Goal: Task Accomplishment & Management: Manage account settings

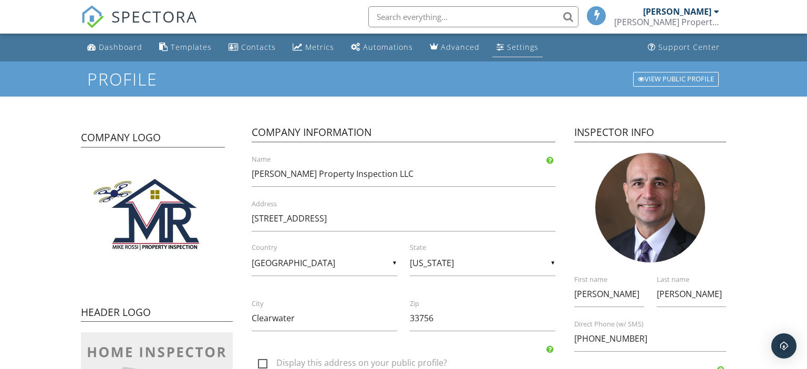
click at [514, 49] on div "Settings" at bounding box center [523, 47] width 32 height 10
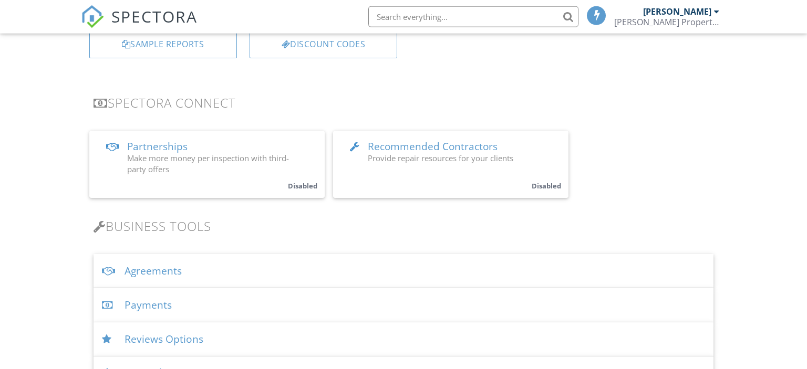
scroll to position [222, 0]
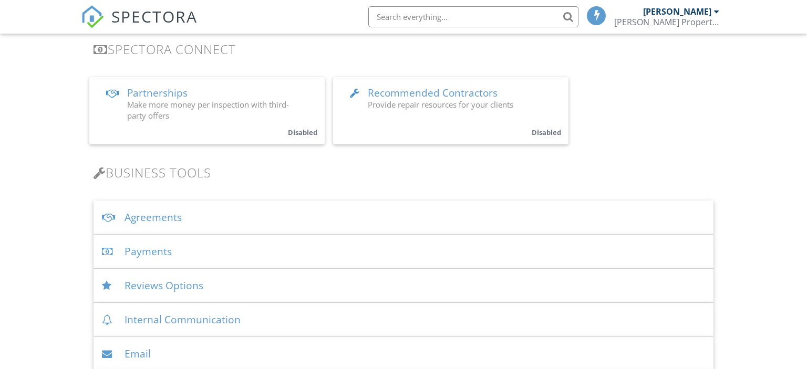
click at [154, 220] on div "Agreements" at bounding box center [404, 218] width 620 height 34
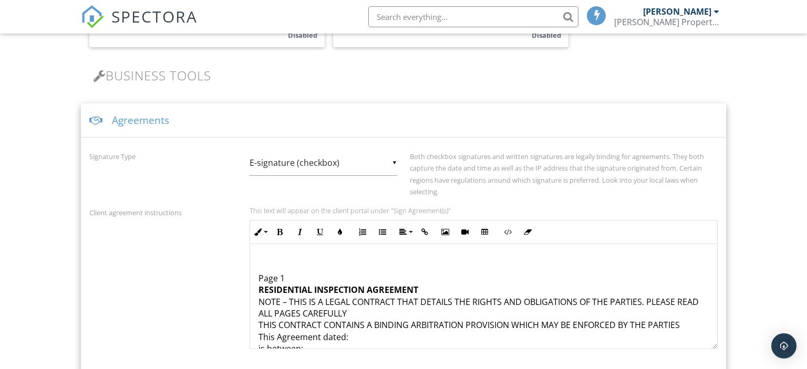
scroll to position [388, 0]
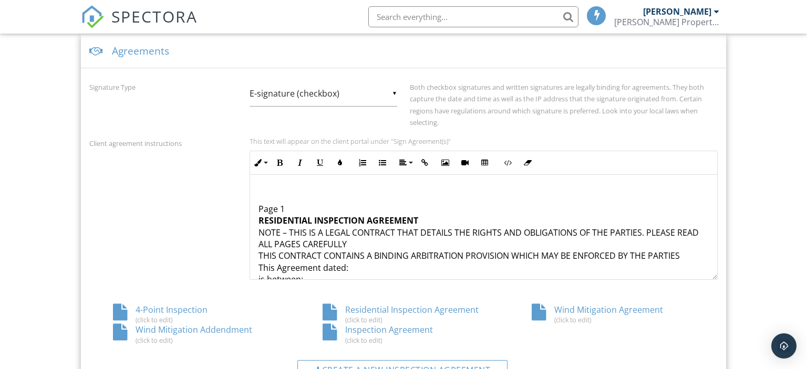
click at [211, 203] on div "Client agreement instructions This text will appear on the client portal under …" at bounding box center [403, 208] width 641 height 143
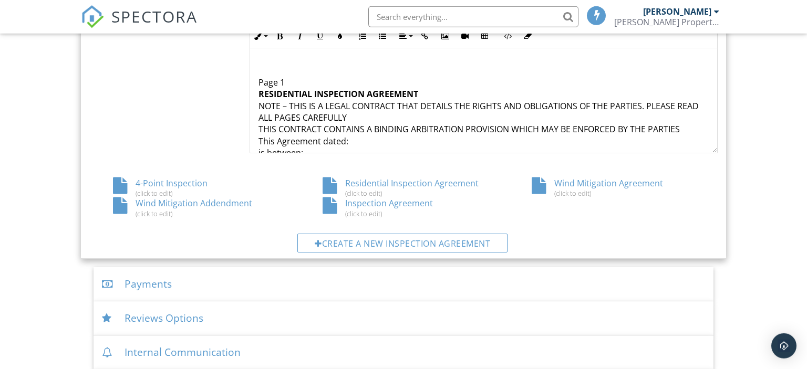
scroll to position [499, 0]
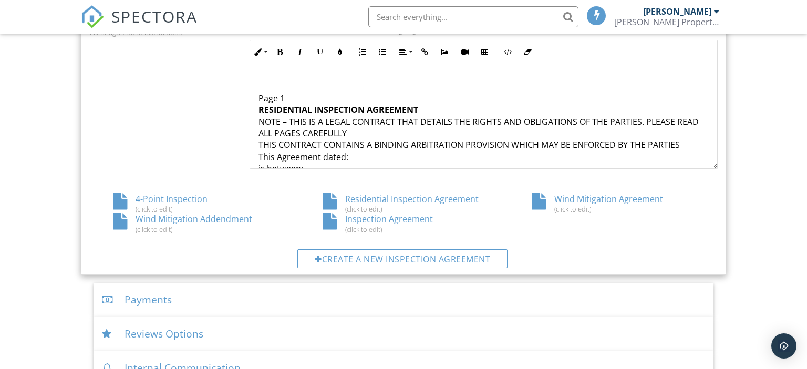
click at [166, 200] on div "4-Point Inspection (click to edit)" at bounding box center [194, 203] width 210 height 20
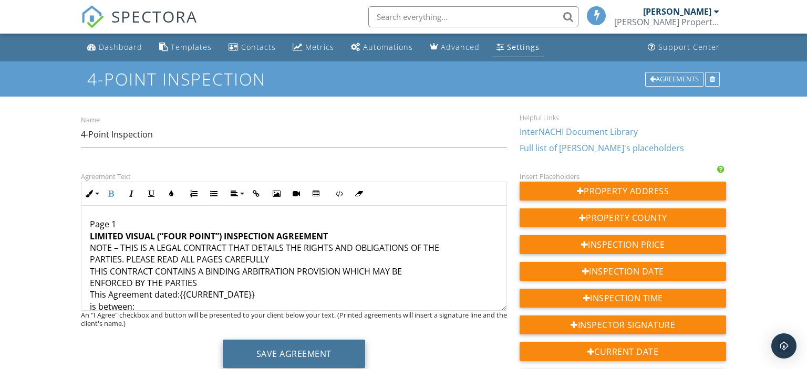
click at [313, 356] on button "Save Agreement" at bounding box center [294, 354] width 142 height 28
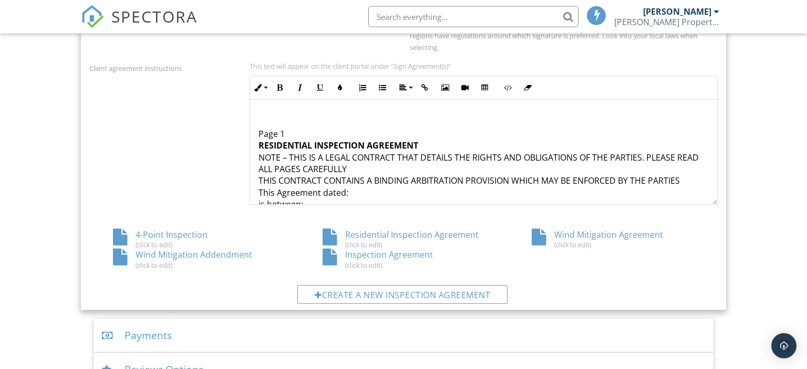
scroll to position [501, 0]
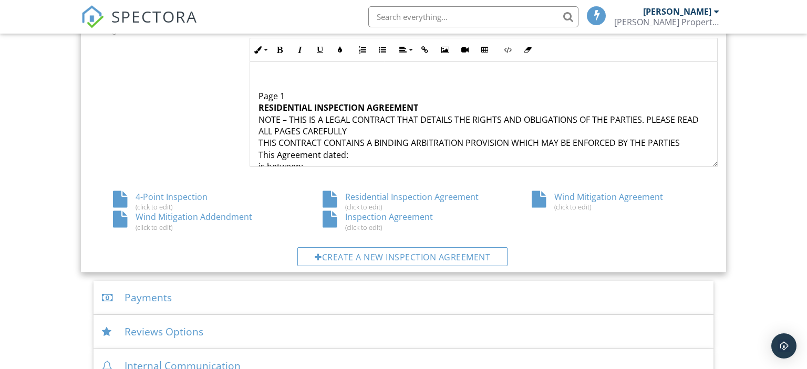
click at [594, 202] on div "Wind Mitigation Agreement (click to edit)" at bounding box center [613, 201] width 210 height 20
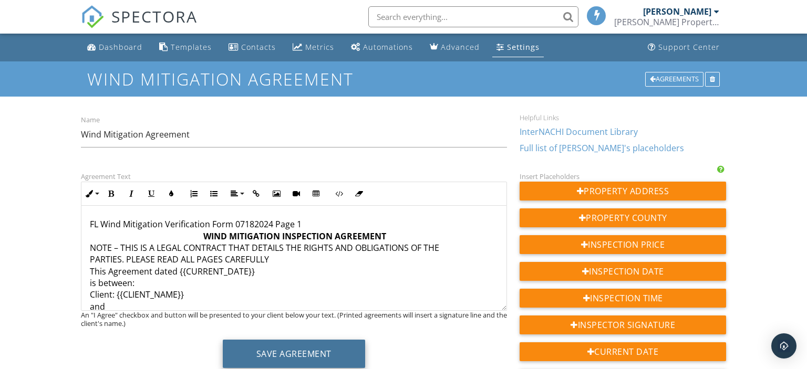
click at [315, 350] on button "Save Agreement" at bounding box center [294, 354] width 142 height 28
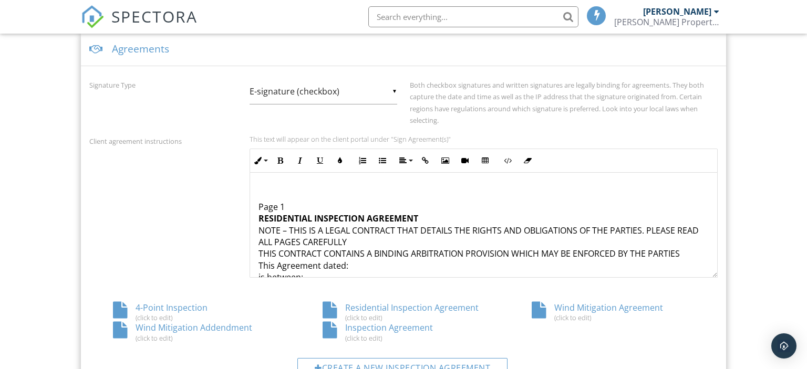
scroll to position [446, 0]
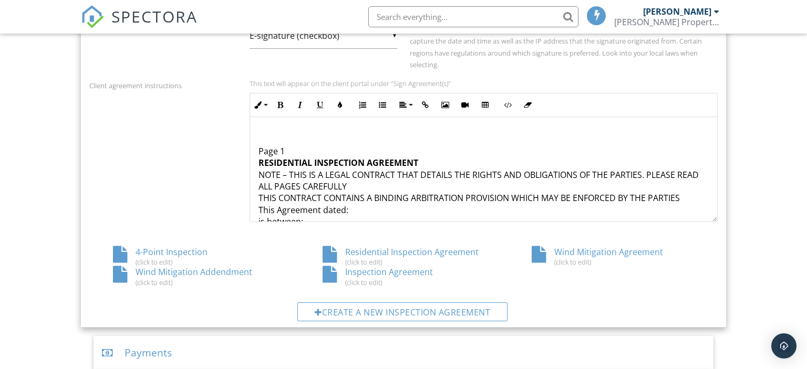
click at [220, 276] on div "Wind Mitigation Addendment (click to edit)" at bounding box center [194, 276] width 210 height 20
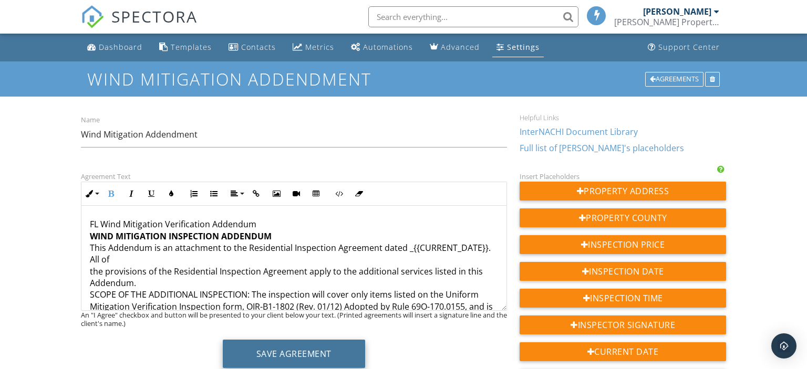
click at [292, 350] on button "Save Agreement" at bounding box center [294, 354] width 142 height 28
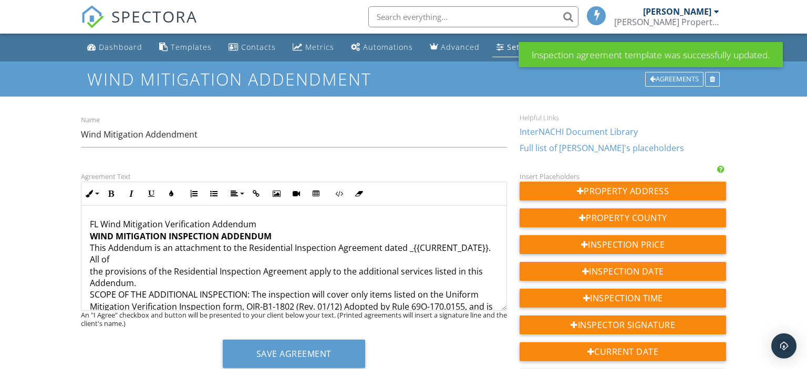
click at [117, 47] on div "Dashboard" at bounding box center [121, 47] width 44 height 10
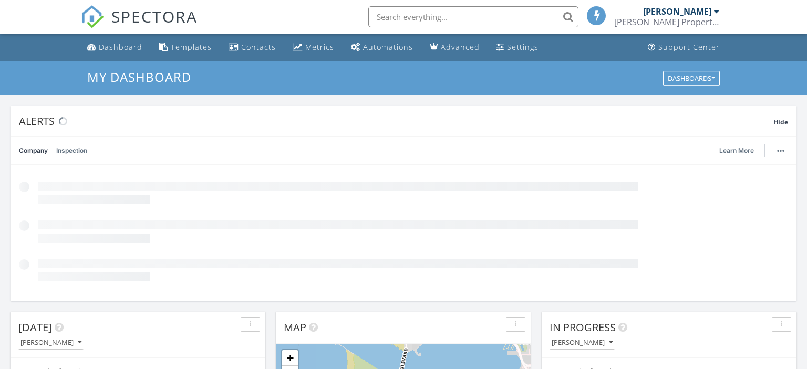
scroll to position [957, 807]
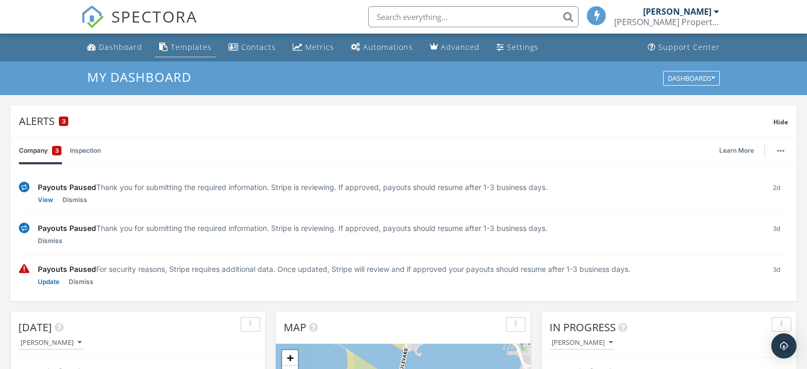
click at [192, 48] on div "Templates" at bounding box center [191, 47] width 41 height 10
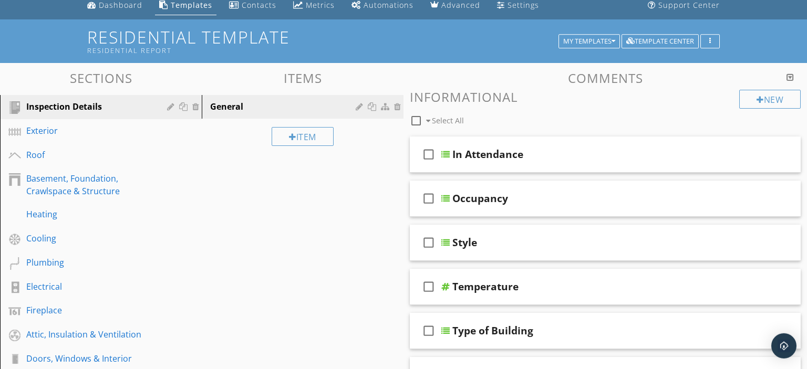
scroll to position [55, 0]
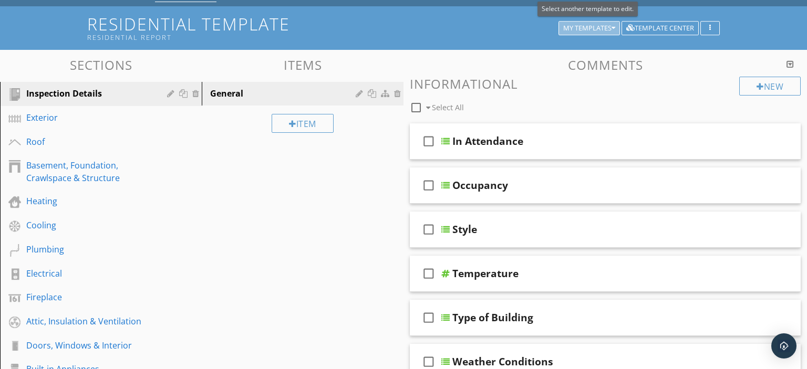
click at [586, 28] on div "My Templates" at bounding box center [589, 28] width 52 height 7
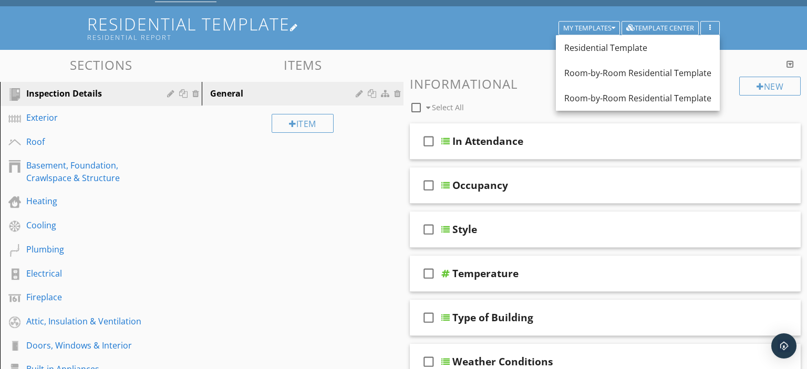
click at [468, 38] on div "Residential Report" at bounding box center [324, 37] width 474 height 8
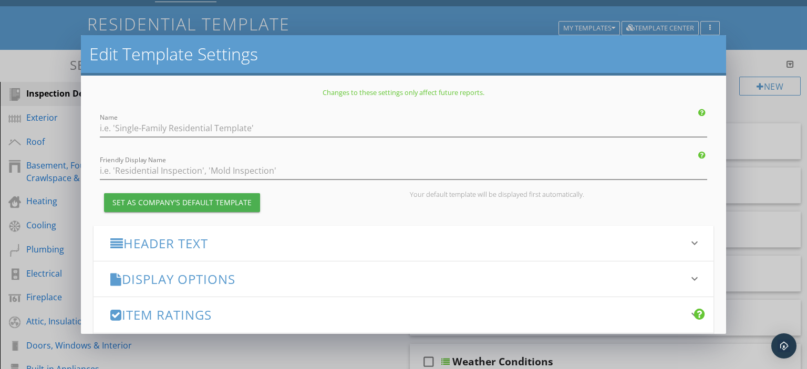
type input "Residential Template"
type input "Residential Report"
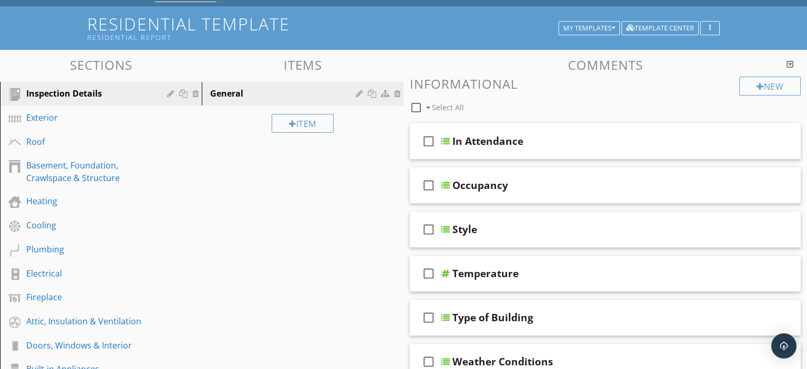
click at [53, 39] on div at bounding box center [403, 184] width 807 height 369
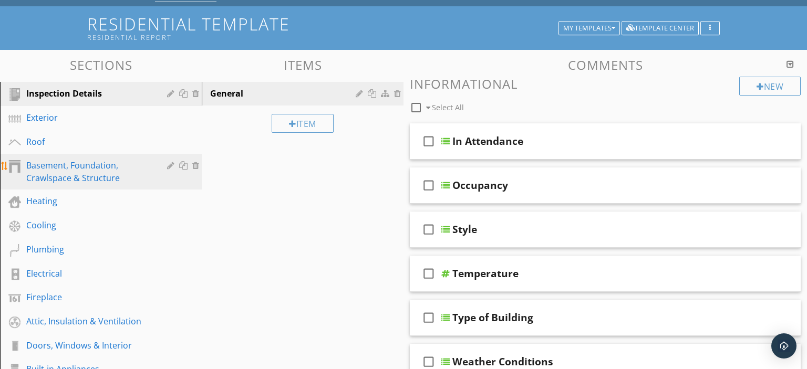
scroll to position [0, 0]
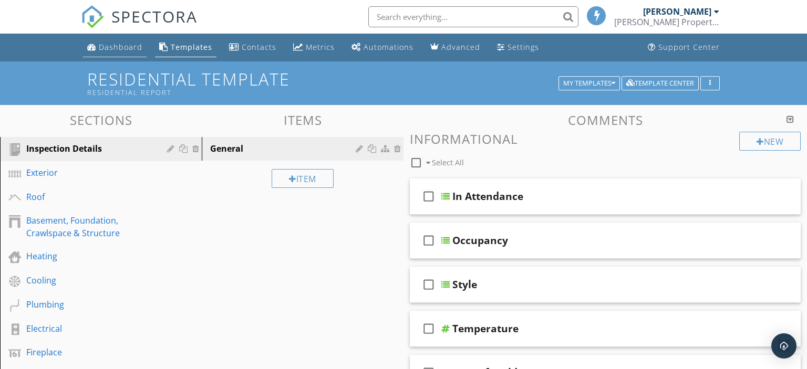
click at [121, 46] on div "Dashboard" at bounding box center [121, 47] width 44 height 10
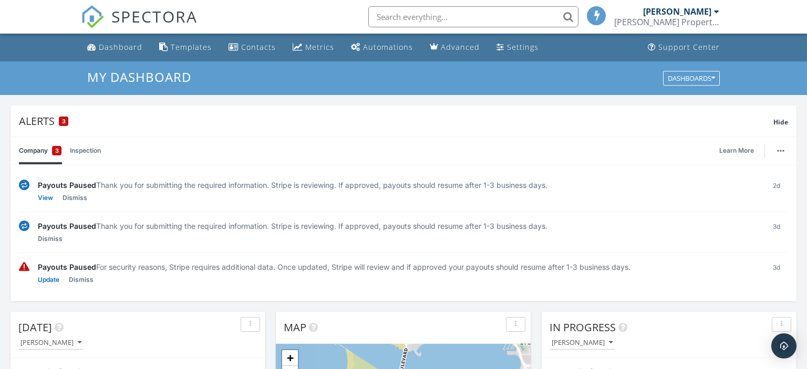
scroll to position [2, 0]
click at [47, 197] on link "View" at bounding box center [45, 198] width 15 height 11
